Goal: Find specific page/section: Find specific page/section

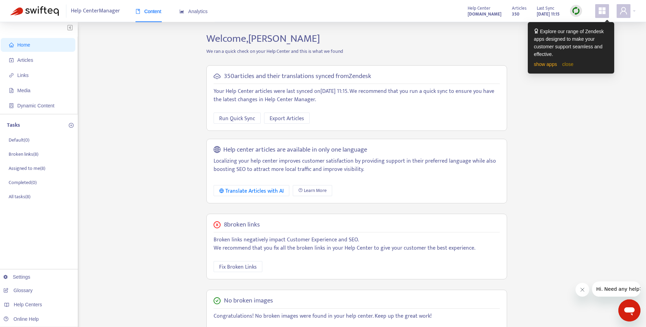
click at [508, 63] on link "close" at bounding box center [567, 65] width 11 height 6
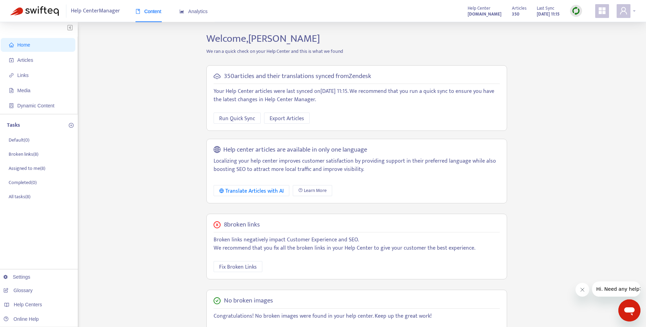
click at [508, 12] on div at bounding box center [626, 11] width 19 height 14
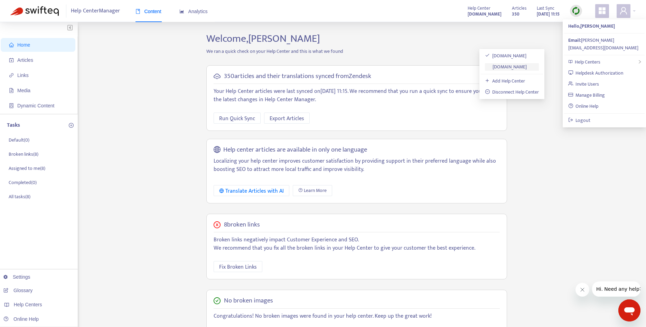
click at [508, 67] on link "[DOMAIN_NAME]" at bounding box center [506, 67] width 42 height 8
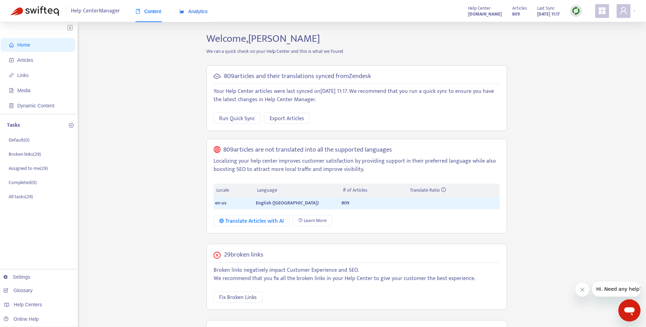
click at [198, 9] on span "Analytics" at bounding box center [193, 12] width 28 height 6
